Goal: Find specific page/section: Find specific page/section

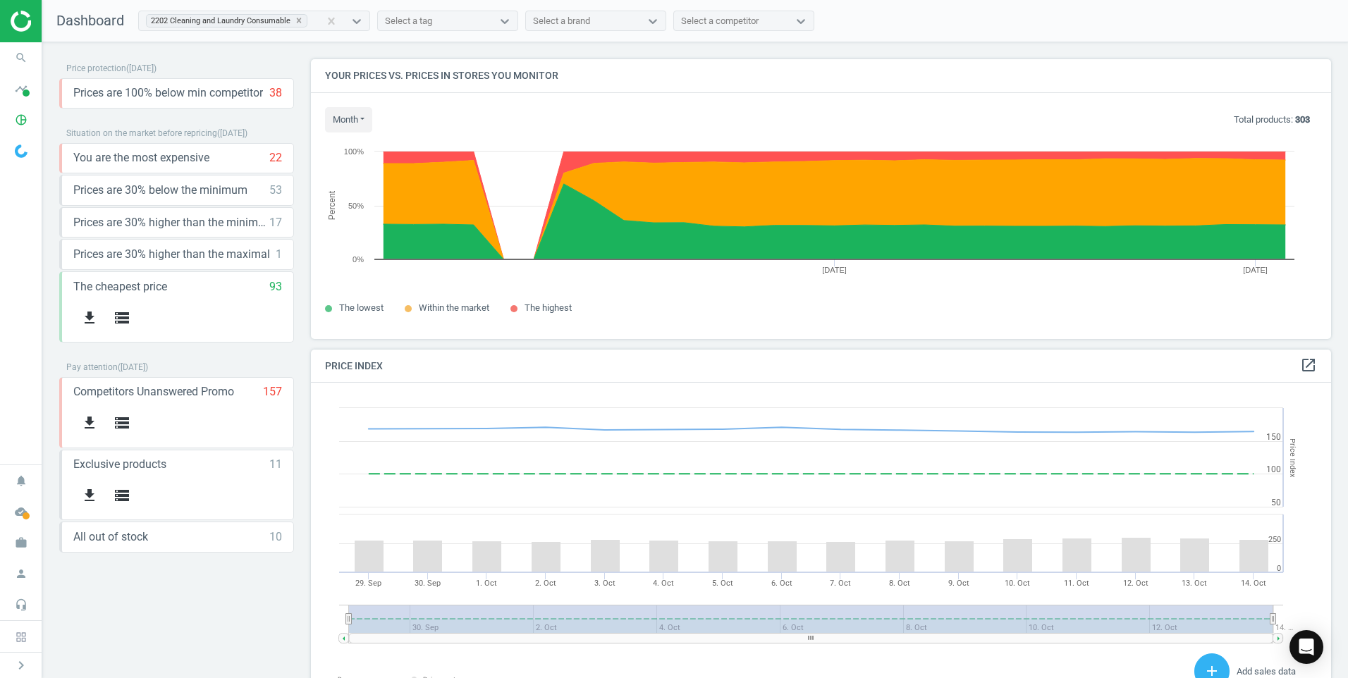
scroll to position [346, 1032]
click at [16, 59] on icon "search" at bounding box center [21, 57] width 27 height 27
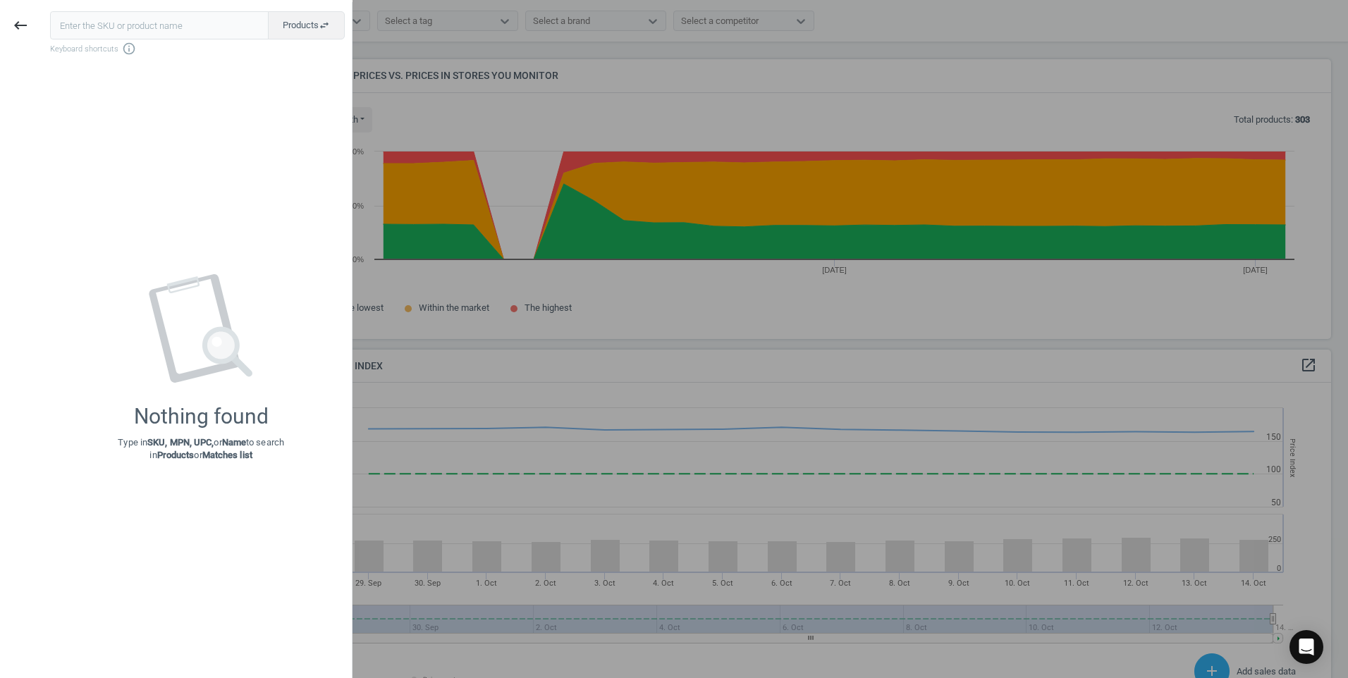
drag, startPoint x: 73, startPoint y: 21, endPoint x: 61, endPoint y: 23, distance: 12.9
click at [73, 21] on input "text" at bounding box center [159, 25] width 219 height 28
type input "HG"
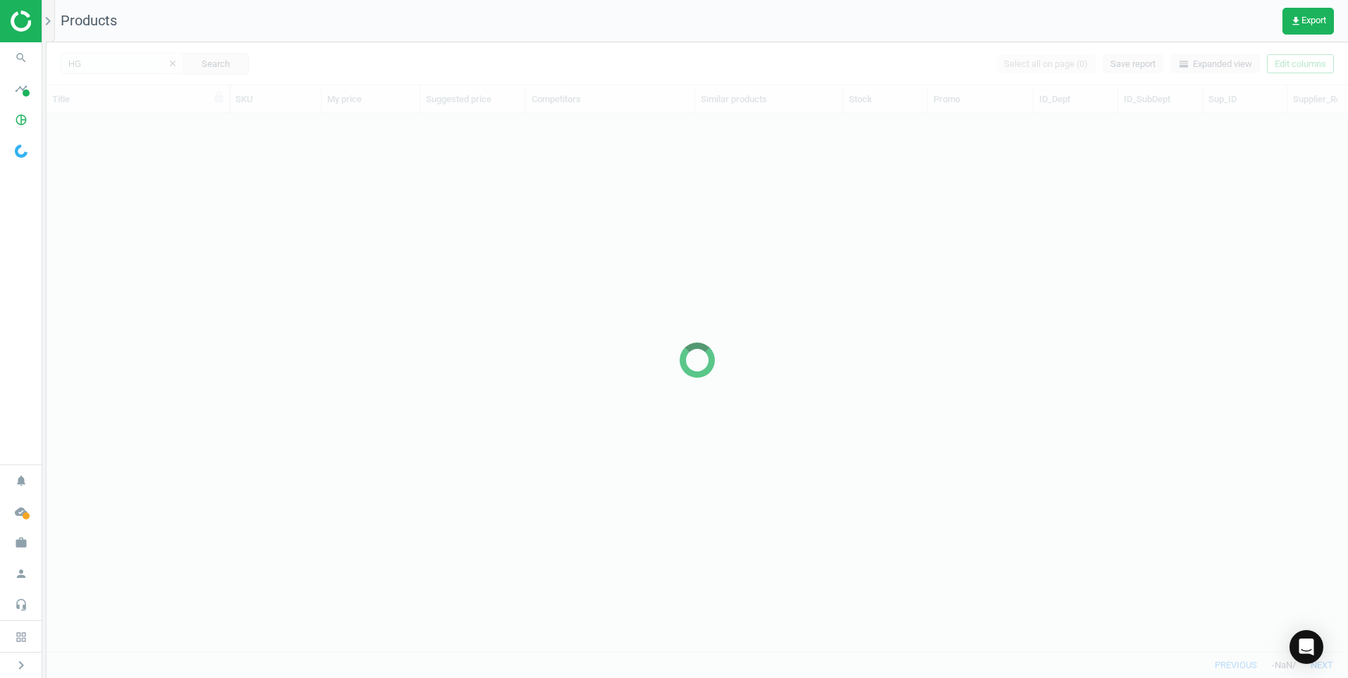
scroll to position [517, 1291]
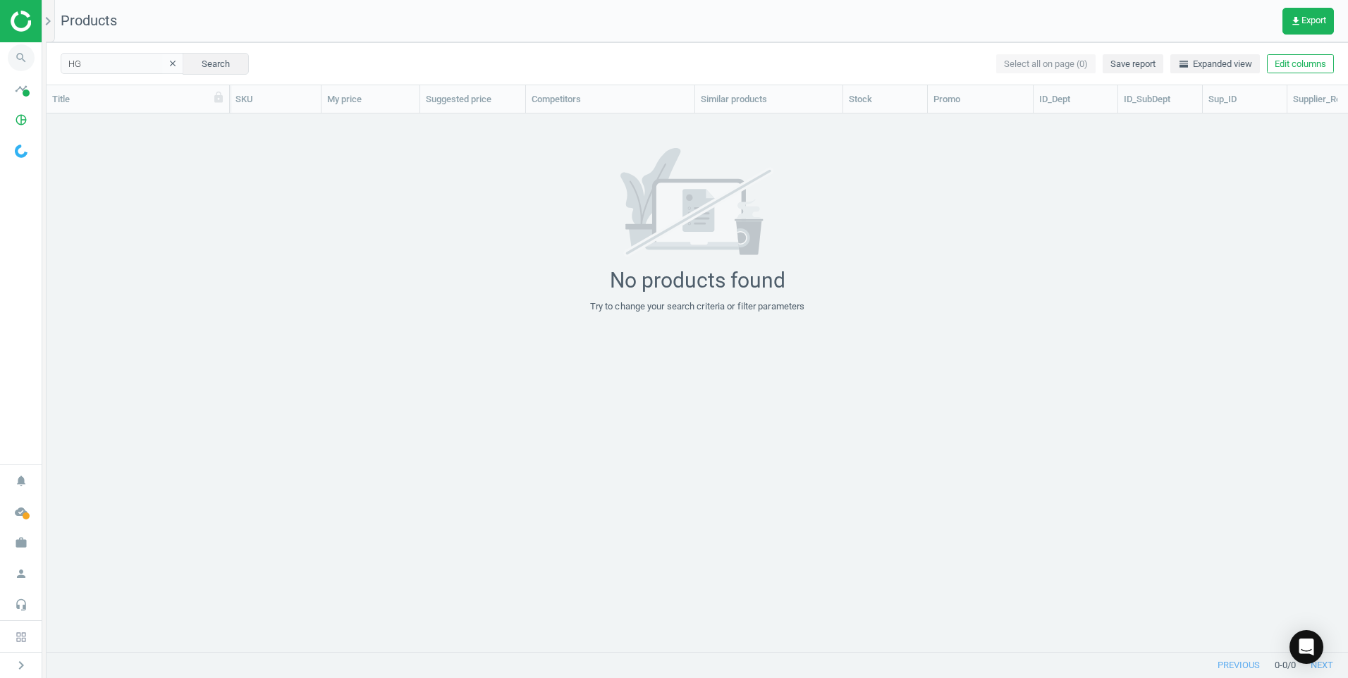
click at [24, 63] on icon "search" at bounding box center [21, 57] width 27 height 27
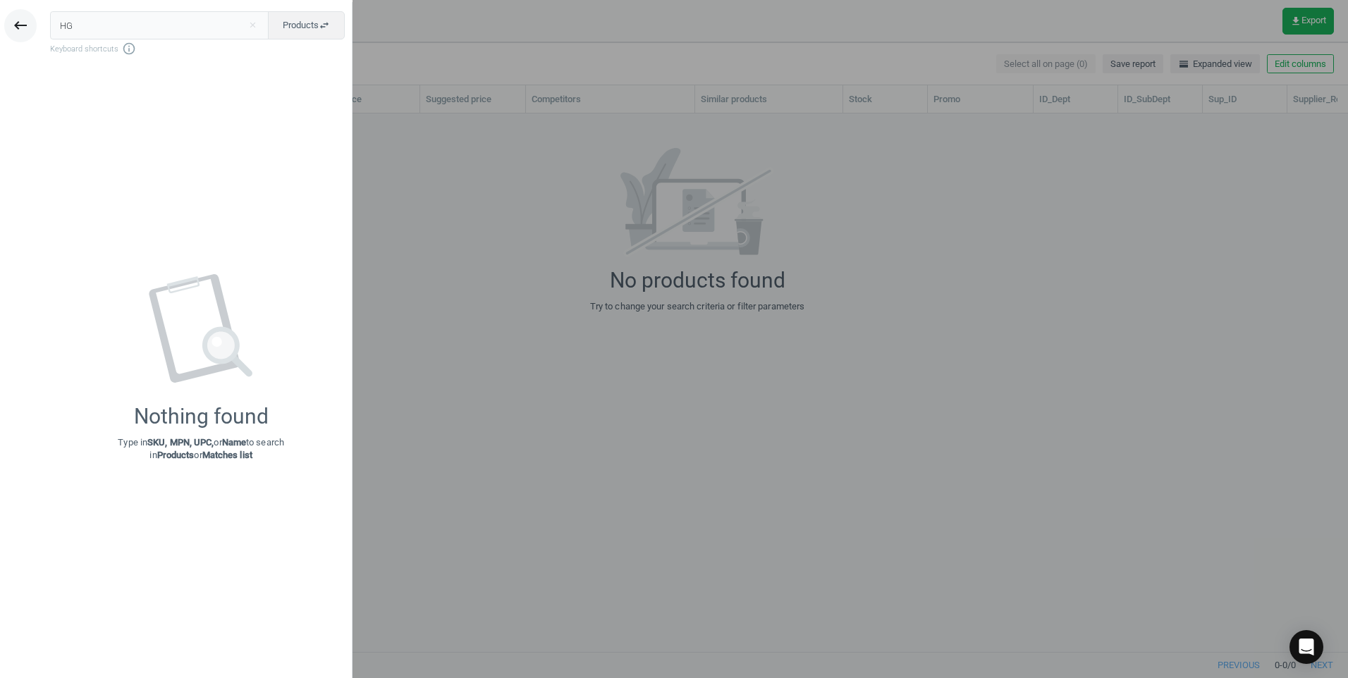
click at [16, 27] on icon "keyboard_backspace" at bounding box center [20, 25] width 17 height 17
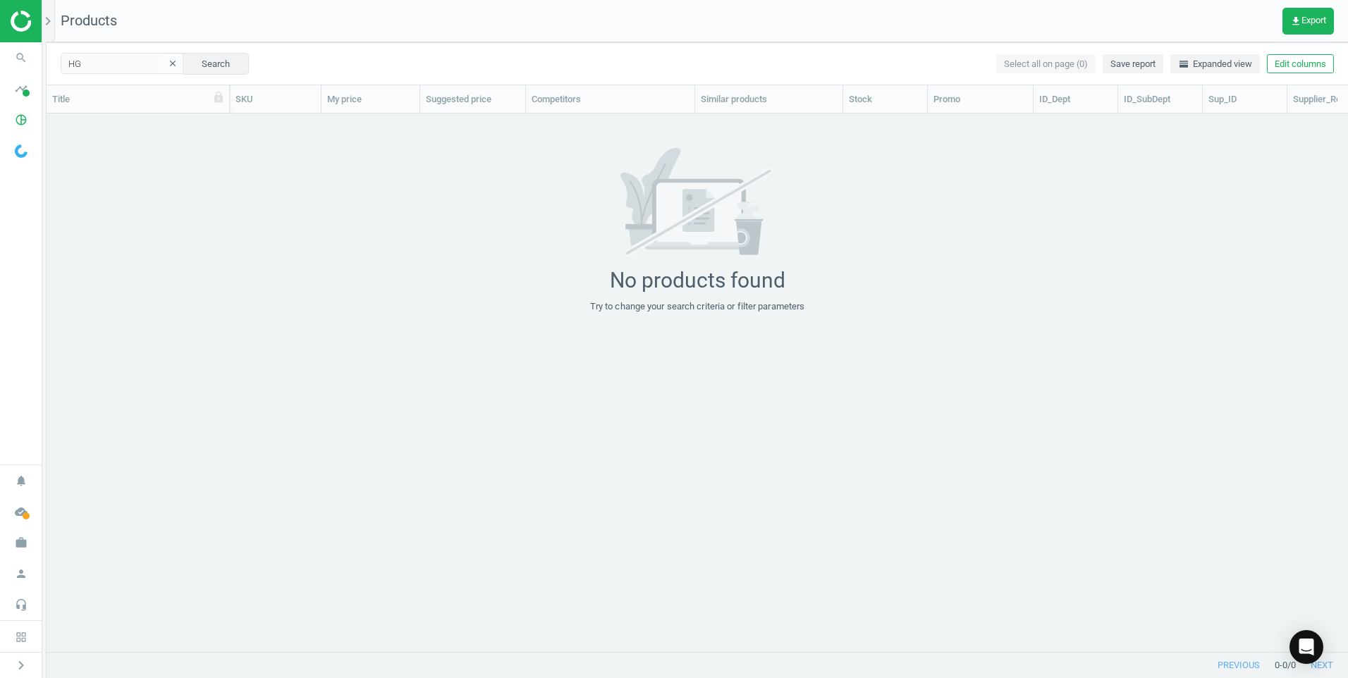
click at [20, 27] on img at bounding box center [61, 21] width 100 height 21
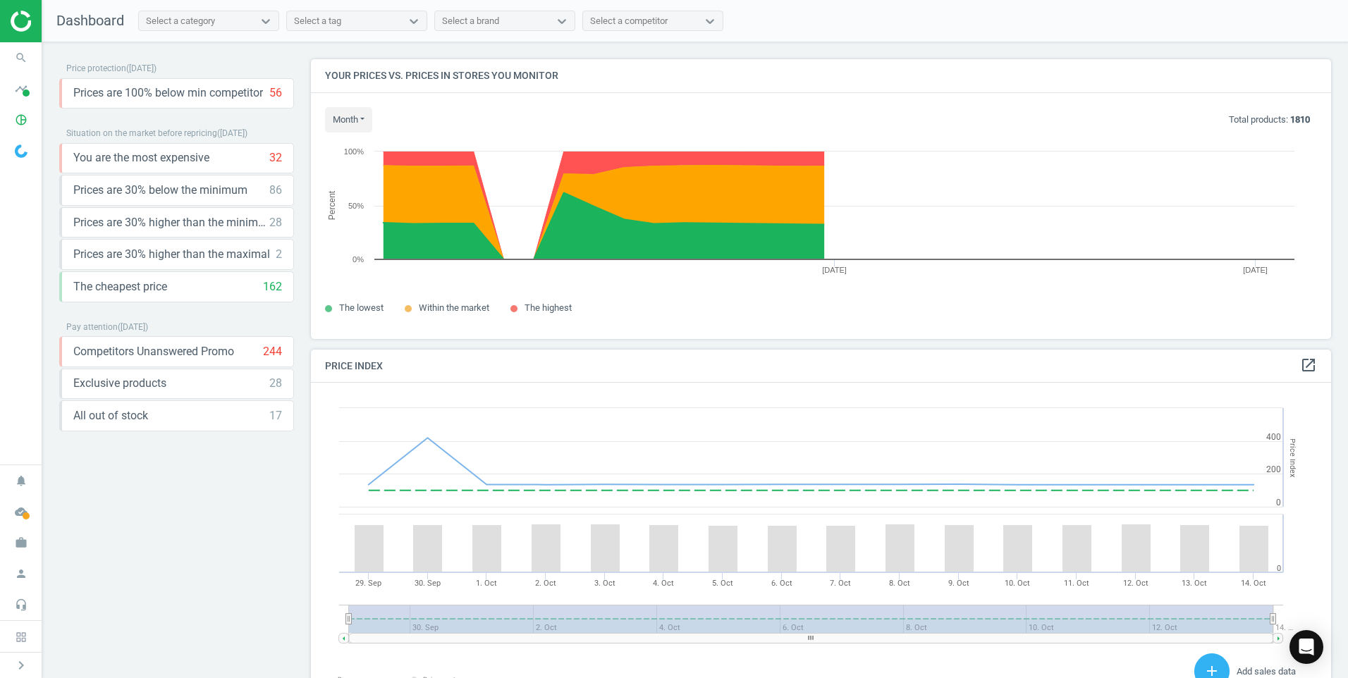
scroll to position [346, 1032]
